Goal: Navigation & Orientation: Understand site structure

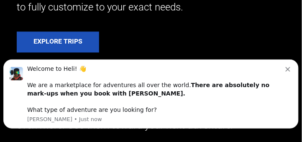
click at [290, 70] on icon "Dismiss notification" at bounding box center [288, 68] width 5 height 5
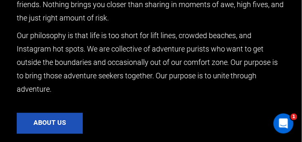
scroll to position [1601, 0]
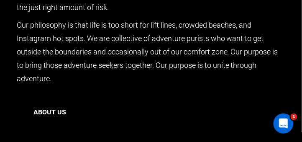
click at [52, 110] on button "About us" at bounding box center [50, 112] width 66 height 21
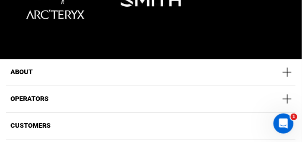
scroll to position [1624, 0]
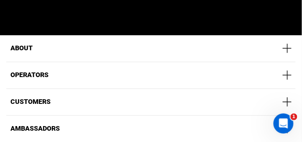
click at [27, 71] on span "Operators" at bounding box center [29, 75] width 38 height 8
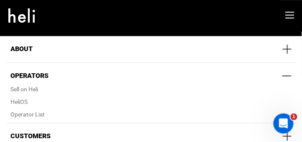
scroll to position [1608, 0]
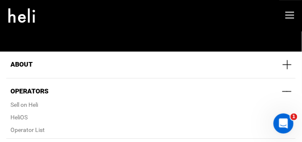
click at [23, 60] on span "About" at bounding box center [21, 64] width 22 height 8
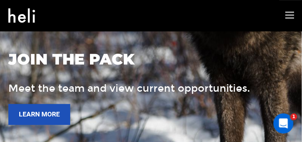
scroll to position [1130, 0]
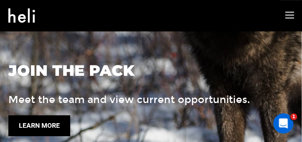
click at [41, 115] on button "LEARN MORE" at bounding box center [39, 125] width 62 height 21
